Goal: Unclear: Browse casually

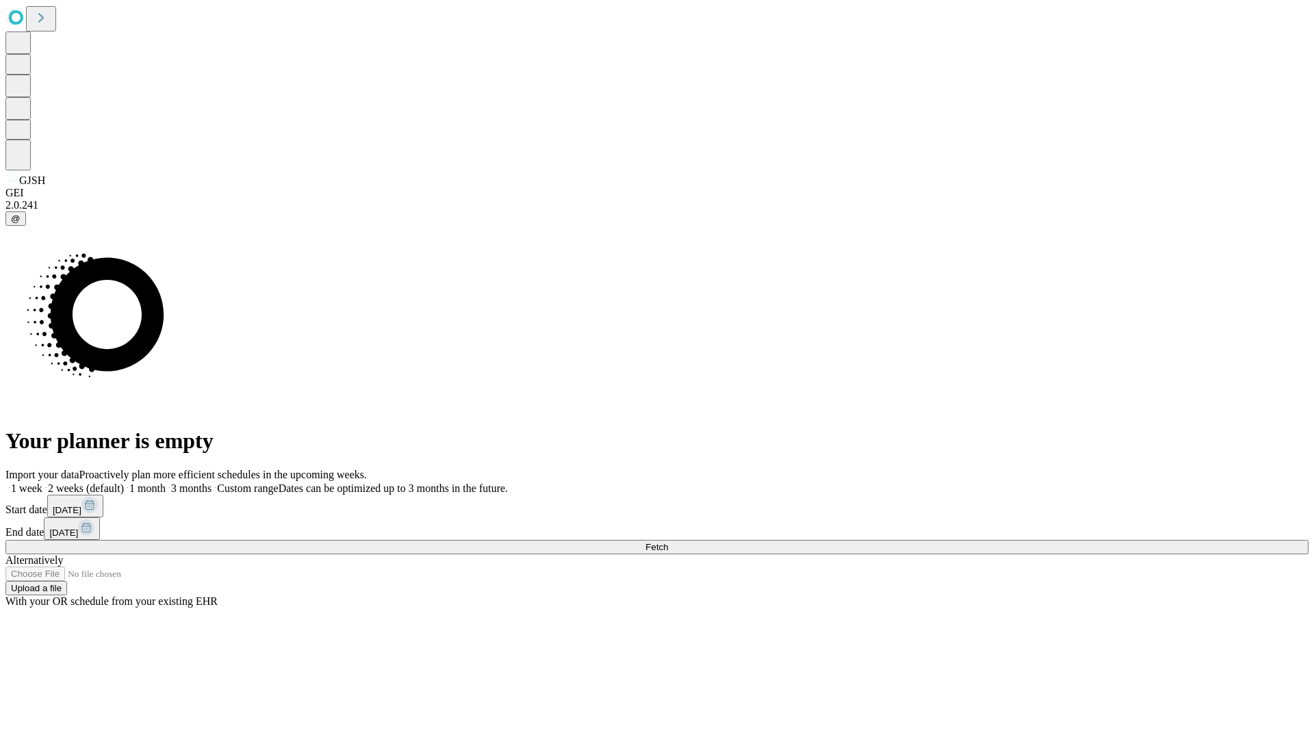
click at [668, 542] on span "Fetch" at bounding box center [656, 547] width 23 height 10
